Goal: Information Seeking & Learning: Check status

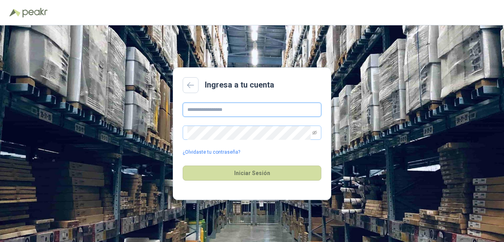
type input "**********"
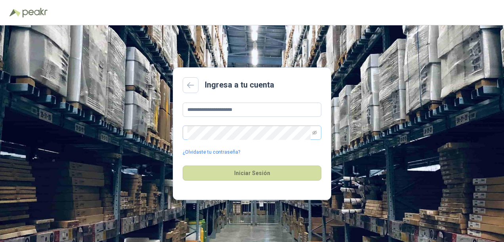
click at [317, 131] on span at bounding box center [252, 133] width 139 height 14
click at [315, 131] on icon "eye-invisible" at bounding box center [314, 133] width 5 height 4
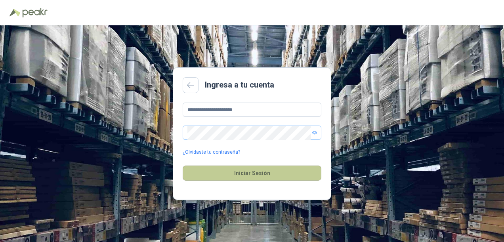
click at [238, 172] on button "Iniciar Sesión" at bounding box center [252, 173] width 139 height 15
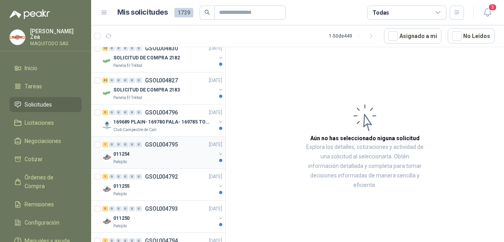
scroll to position [198, 0]
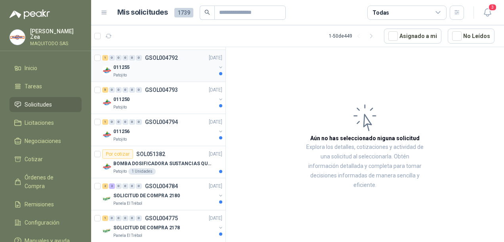
click at [139, 65] on div "011255" at bounding box center [164, 68] width 103 height 10
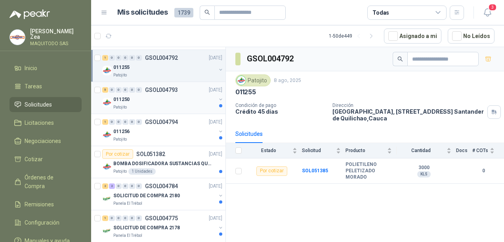
click at [167, 89] on p "GSOL004793" at bounding box center [161, 90] width 33 height 6
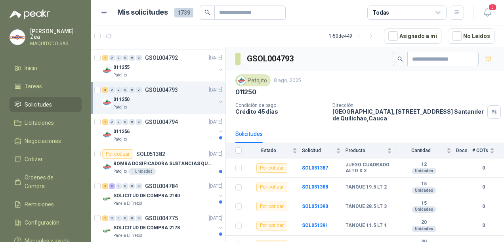
scroll to position [15, 0]
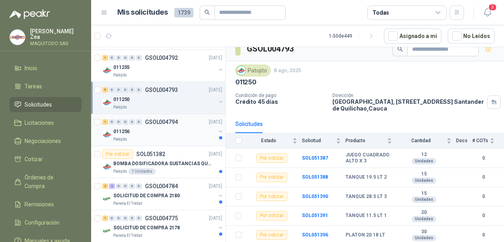
click at [137, 128] on div "011256" at bounding box center [164, 132] width 103 height 10
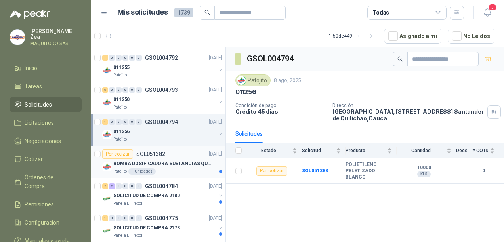
click at [198, 159] on div "BOMBA DOSIFICADORA SUSTANCIAS QUIMICAS" at bounding box center [167, 164] width 109 height 10
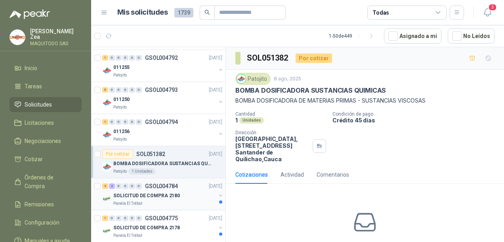
click at [163, 198] on p "SOLICITUD DE COMPRA 2180" at bounding box center [146, 196] width 67 height 8
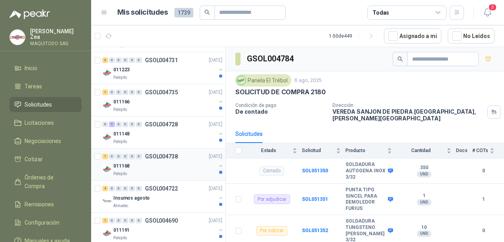
scroll to position [1148, 0]
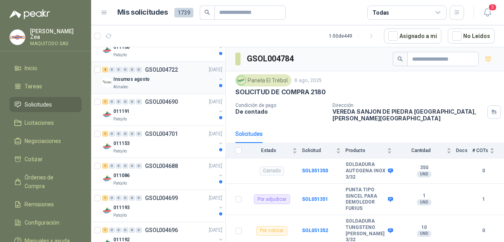
click at [157, 77] on div "Insumos agosto" at bounding box center [164, 79] width 103 height 10
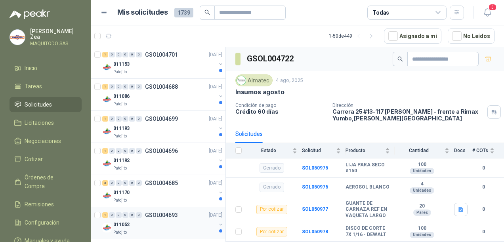
scroll to position [1307, 0]
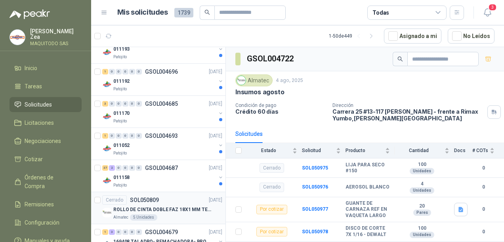
click at [159, 206] on p "ROLLO DE CINTA DOBLE FAZ 18X1 MM TESSA" at bounding box center [162, 210] width 99 height 8
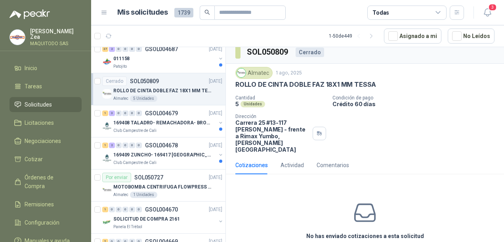
scroll to position [7, 0]
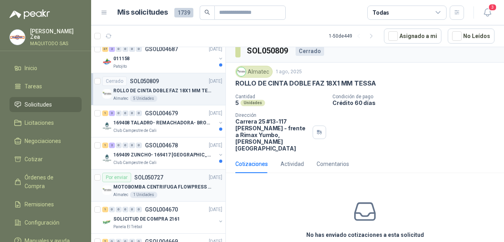
click at [178, 183] on p "MOTOBOMBA CENTRIFUGA FLOWPRESS 1.5HP-220" at bounding box center [162, 187] width 99 height 8
